Goal: Transaction & Acquisition: Book appointment/travel/reservation

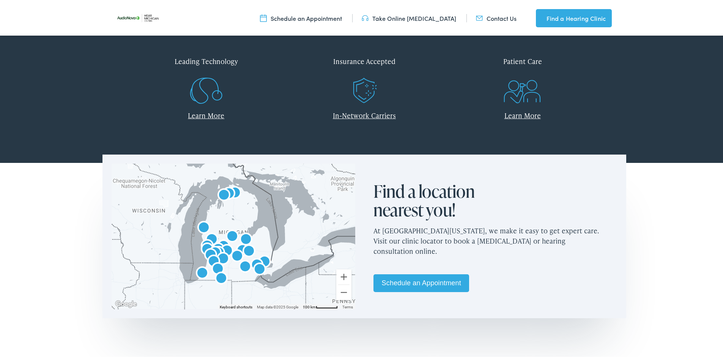
scroll to position [379, 0]
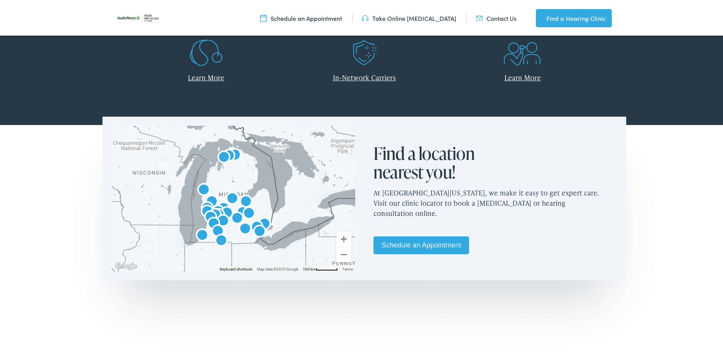
click at [398, 242] on link "Schedule an Appointment" at bounding box center [421, 244] width 96 height 18
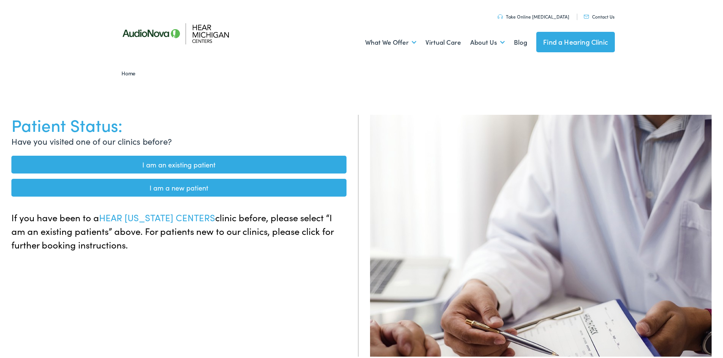
drag, startPoint x: 168, startPoint y: 164, endPoint x: 172, endPoint y: 163, distance: 4.0
click at [168, 164] on link "I am an existing patient" at bounding box center [178, 163] width 335 height 18
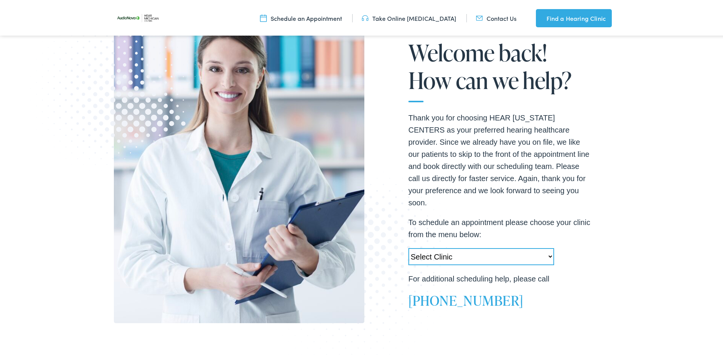
scroll to position [114, 0]
click at [547, 248] on select "Select Clinic Swartz Creek-MI-AudioNova 6203 Miller Rd Muskegon-MI-AudioNova 11…" at bounding box center [481, 254] width 146 height 17
select select "https://hearmichigan.alpacaaudiology.com/locations/livonia-mi/"
click at [408, 246] on select "Select Clinic Swartz Creek-MI-AudioNova 6203 Miller Rd Muskegon-MI-AudioNova 11…" at bounding box center [481, 254] width 146 height 17
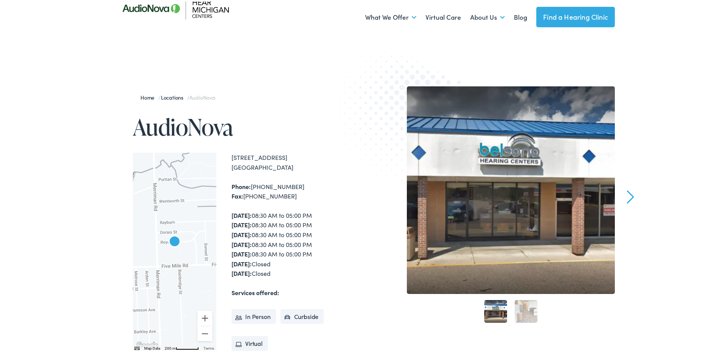
scroll to position [38, 0]
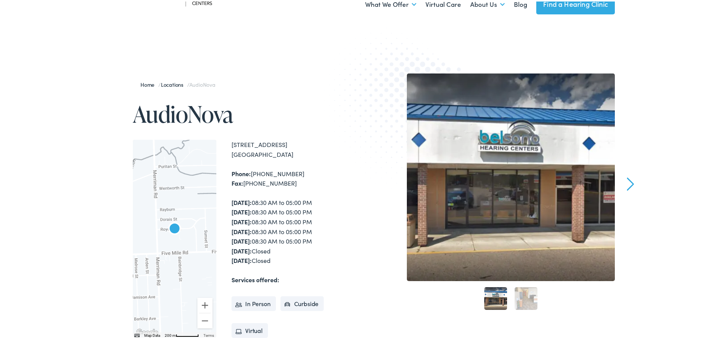
click at [245, 203] on strong "Monday:" at bounding box center [241, 201] width 20 height 8
drag, startPoint x: 256, startPoint y: 303, endPoint x: 262, endPoint y: 303, distance: 6.1
click at [256, 303] on li "In Person" at bounding box center [253, 302] width 44 height 15
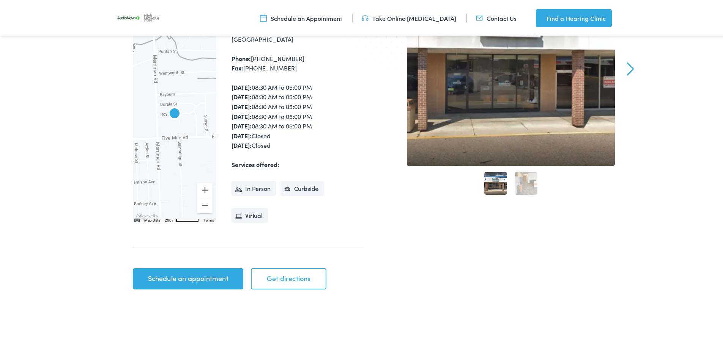
scroll to position [152, 0]
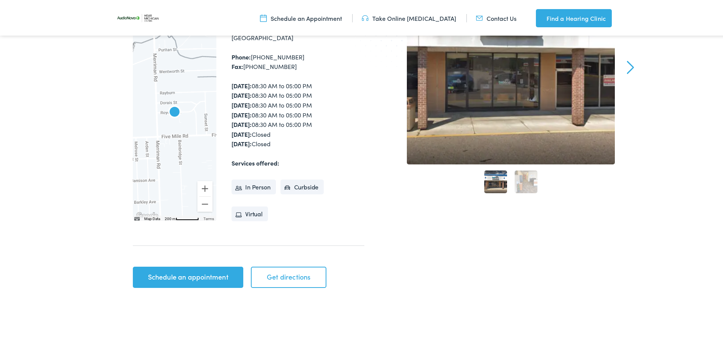
click at [178, 276] on link "Schedule an appointment" at bounding box center [188, 275] width 110 height 21
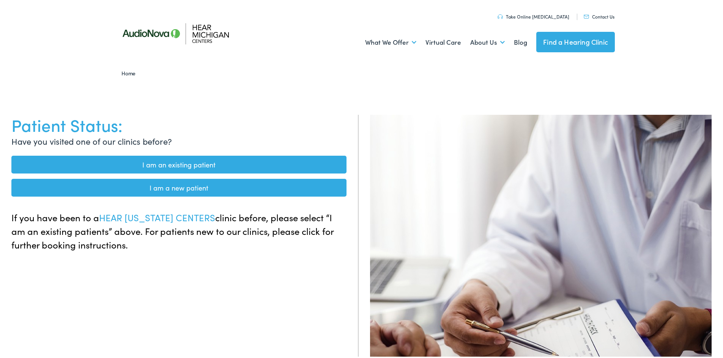
click at [146, 163] on link "I am an existing patient" at bounding box center [178, 163] width 335 height 18
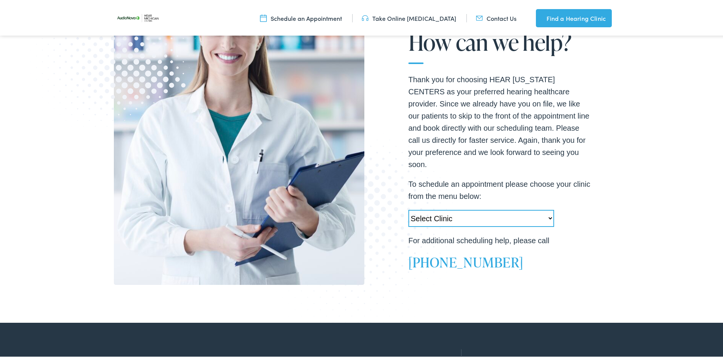
scroll to position [152, 0]
click at [547, 210] on select "Select Clinic [PERSON_NAME][GEOGRAPHIC_DATA]-[GEOGRAPHIC_DATA]-AudioNova [STREE…" at bounding box center [481, 216] width 146 height 17
select select "[URL][DOMAIN_NAME]"
click at [408, 208] on select "Select Clinic [PERSON_NAME][GEOGRAPHIC_DATA]-[GEOGRAPHIC_DATA]-AudioNova [STREE…" at bounding box center [481, 216] width 146 height 17
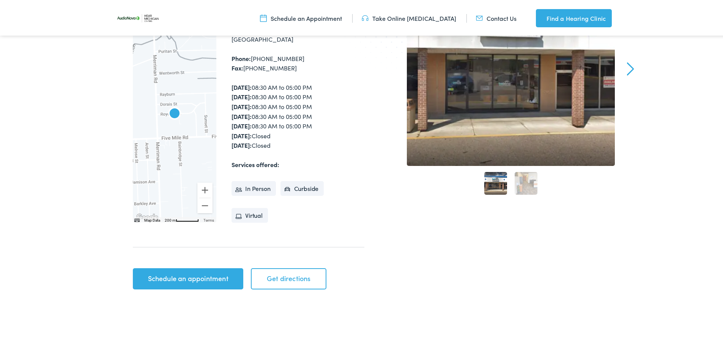
scroll to position [152, 0]
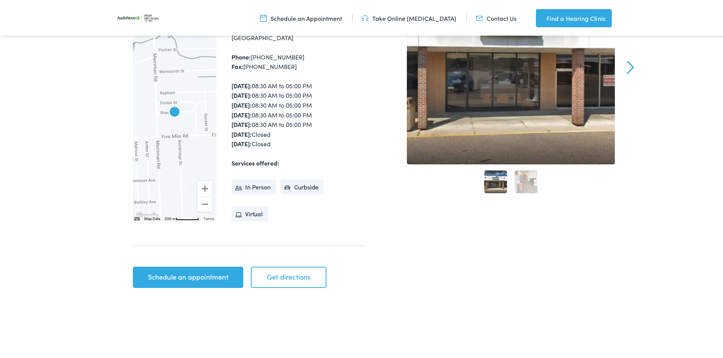
click at [283, 276] on link "Get directions" at bounding box center [288, 275] width 75 height 21
drag, startPoint x: 209, startPoint y: 278, endPoint x: 215, endPoint y: 275, distance: 5.9
click at [209, 278] on link "Schedule an appointment" at bounding box center [188, 275] width 110 height 21
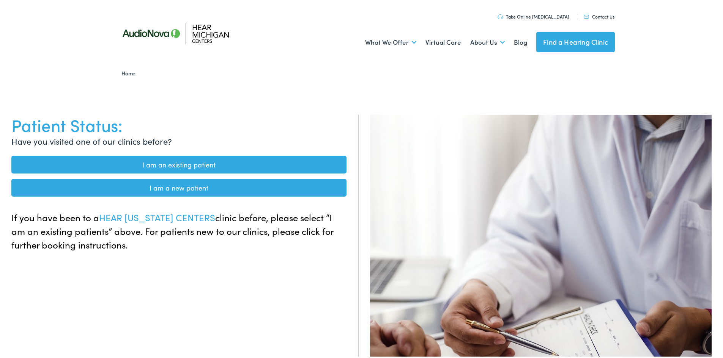
click at [186, 166] on link "I am an existing patient" at bounding box center [178, 163] width 335 height 18
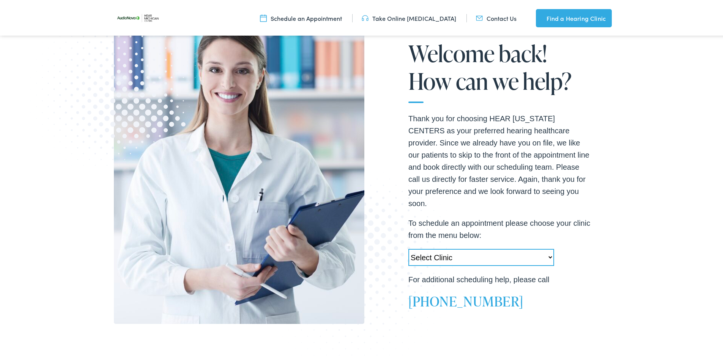
scroll to position [114, 0]
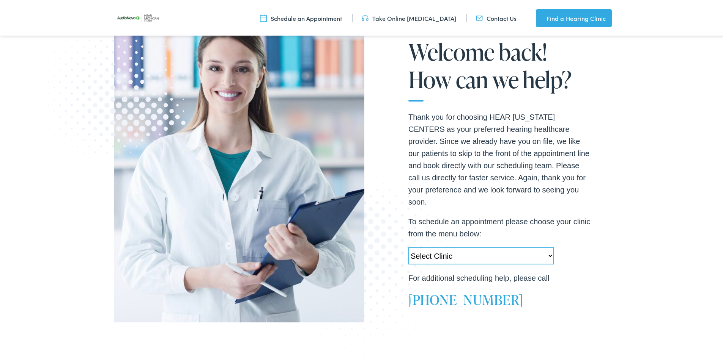
click at [547, 249] on select "Select Clinic [PERSON_NAME][GEOGRAPHIC_DATA]-[GEOGRAPHIC_DATA]-AudioNova [STREE…" at bounding box center [481, 254] width 146 height 17
select select "[URL][DOMAIN_NAME]"
click at [408, 246] on select "Select Clinic [PERSON_NAME][GEOGRAPHIC_DATA]-[GEOGRAPHIC_DATA]-AudioNova [STREE…" at bounding box center [481, 254] width 146 height 17
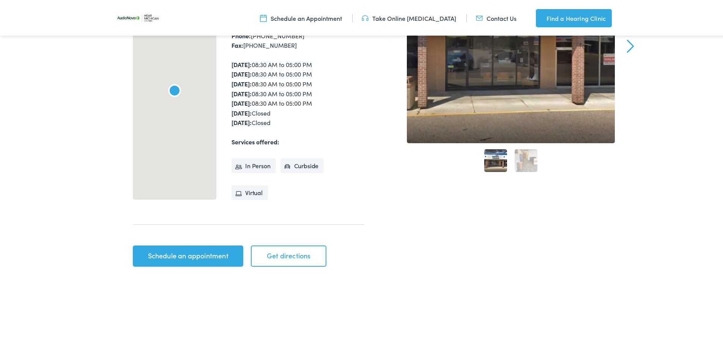
scroll to position [190, 0]
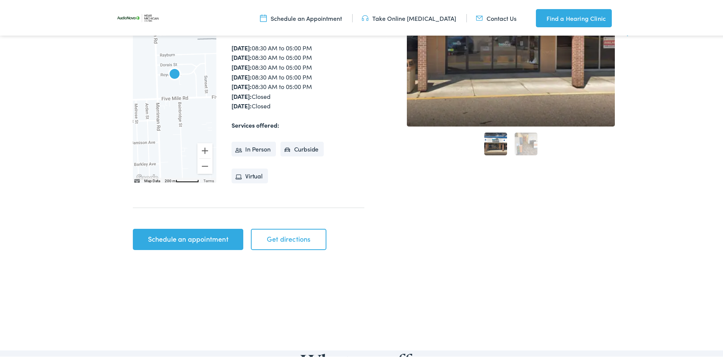
click at [179, 239] on link "Schedule an appointment" at bounding box center [188, 238] width 110 height 21
